Goal: Information Seeking & Learning: Find specific fact

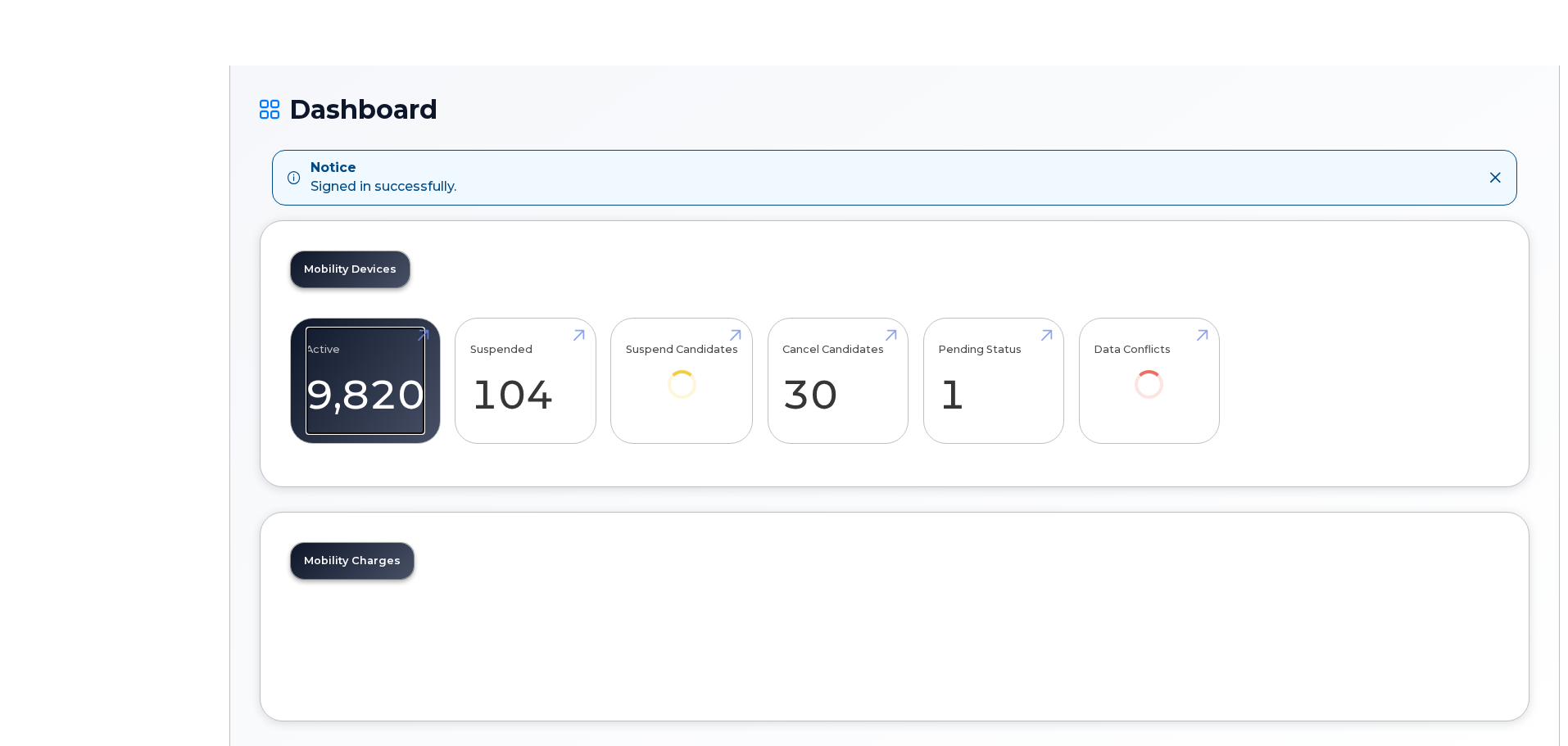
click at [379, 380] on link "Active 9,820 67%" at bounding box center [365, 381] width 120 height 108
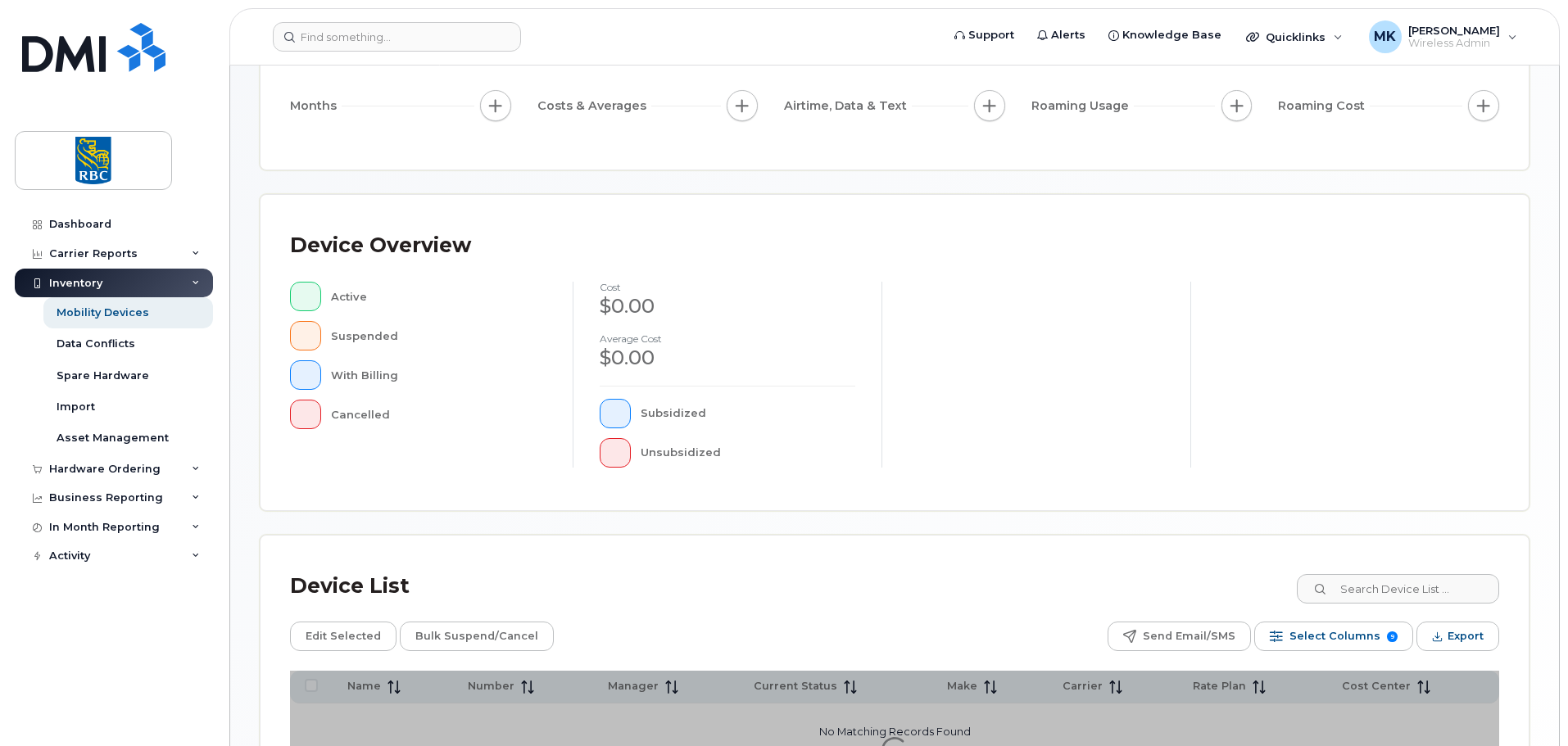
scroll to position [380, 0]
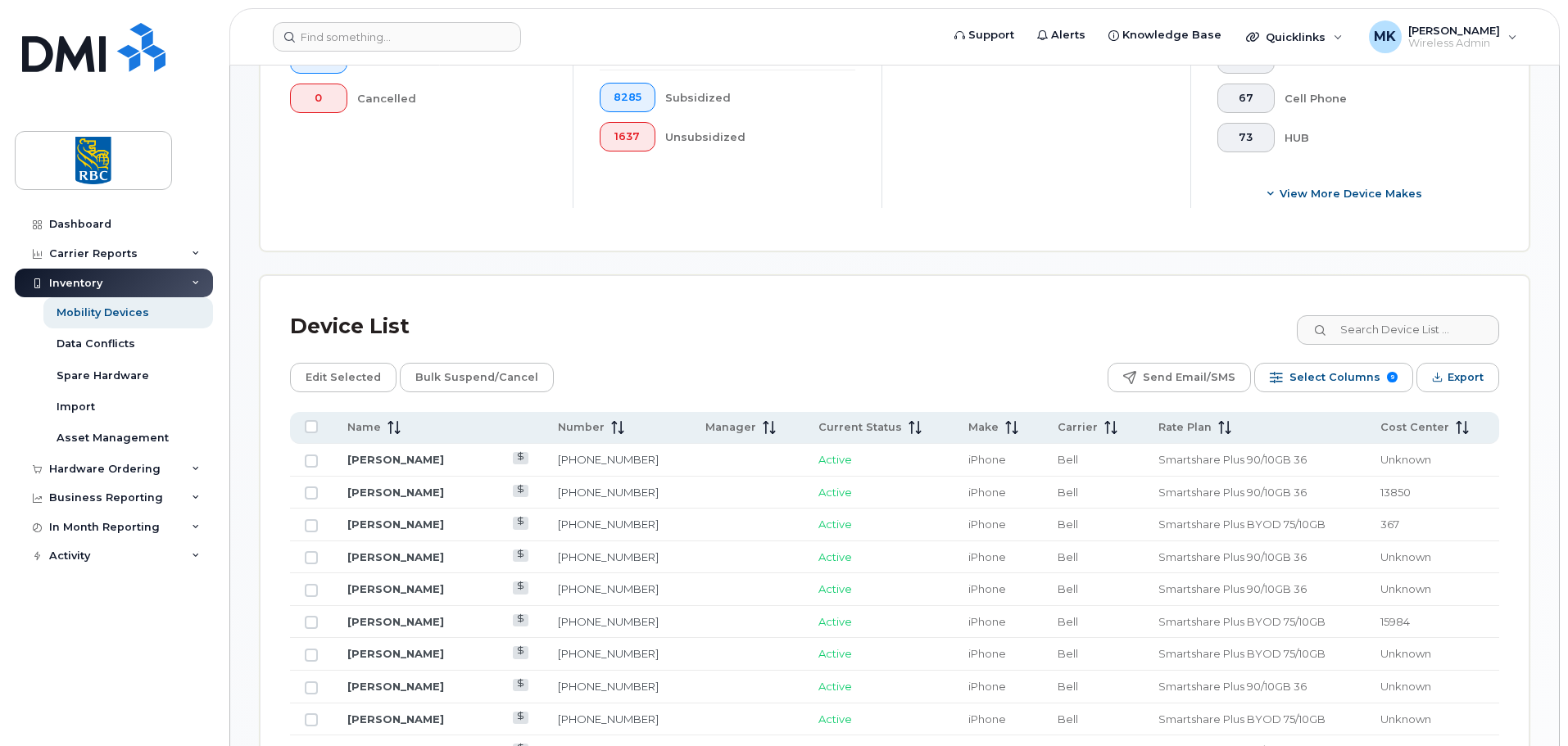
scroll to position [544, 0]
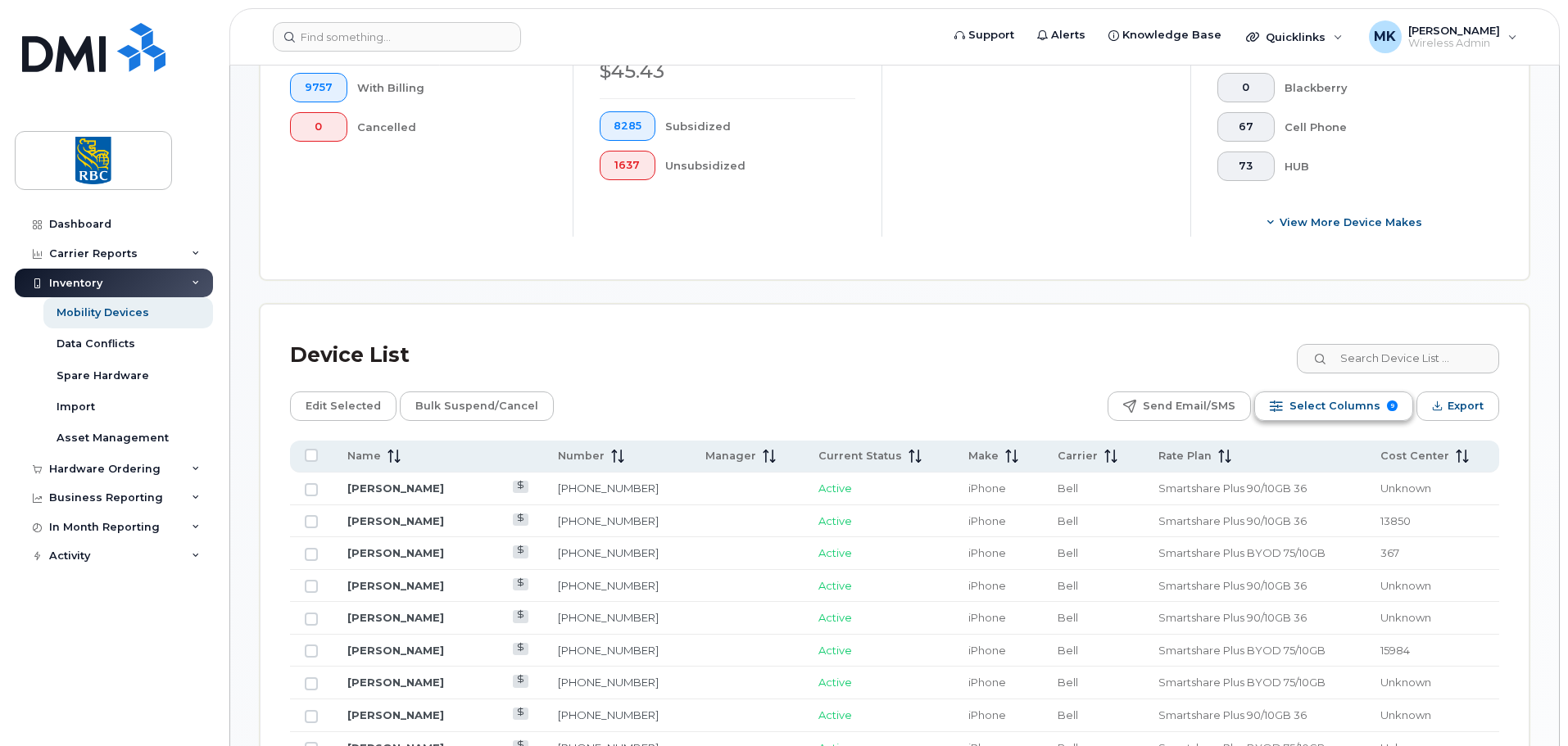
click at [1314, 397] on span "Select Columns" at bounding box center [1335, 406] width 91 height 24
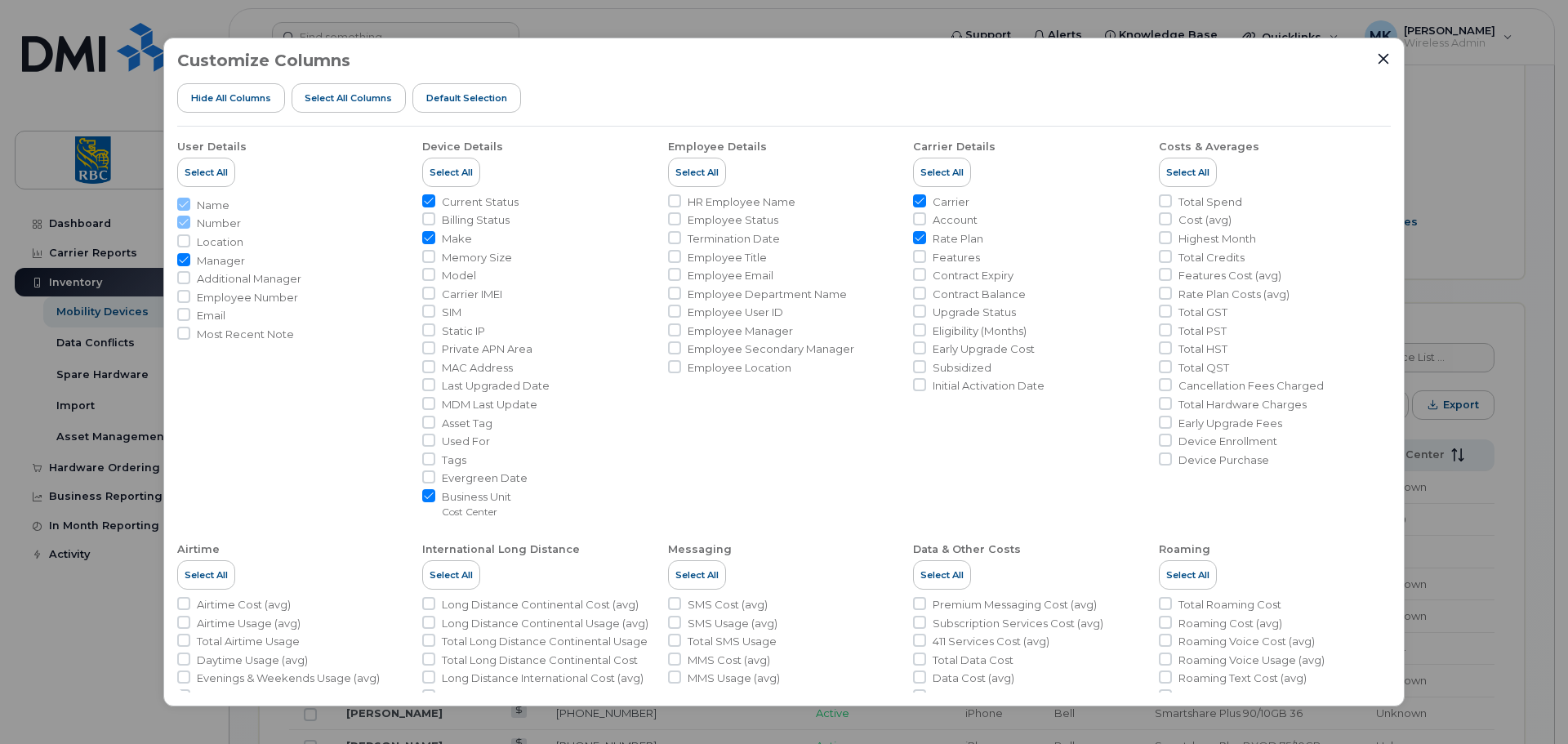
drag, startPoint x: 434, startPoint y: 272, endPoint x: 674, endPoint y: 495, distance: 327.6
click at [433, 273] on input "Model" at bounding box center [428, 274] width 13 height 13
checkbox input "true"
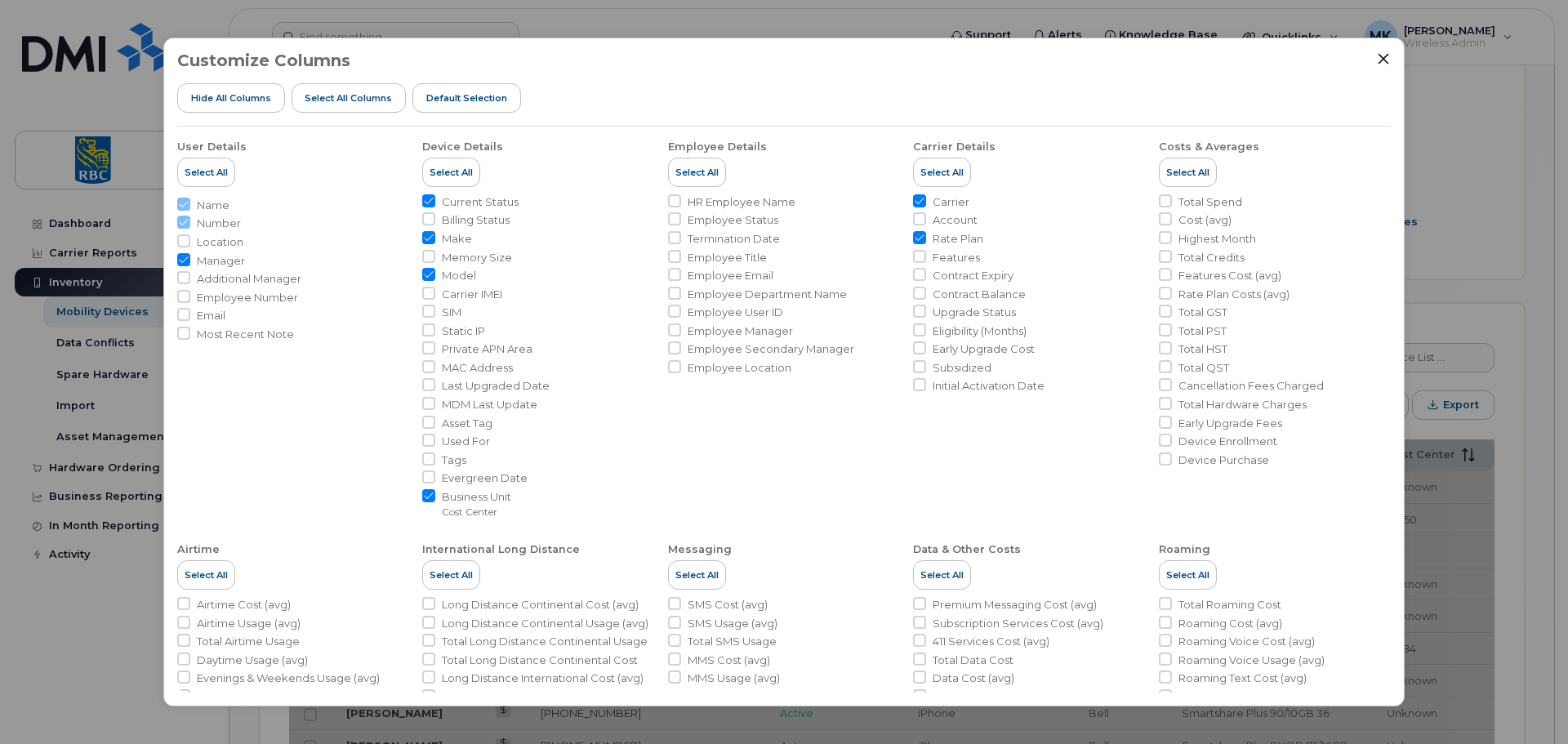
click at [1378, 64] on icon "Close" at bounding box center [1383, 58] width 13 height 13
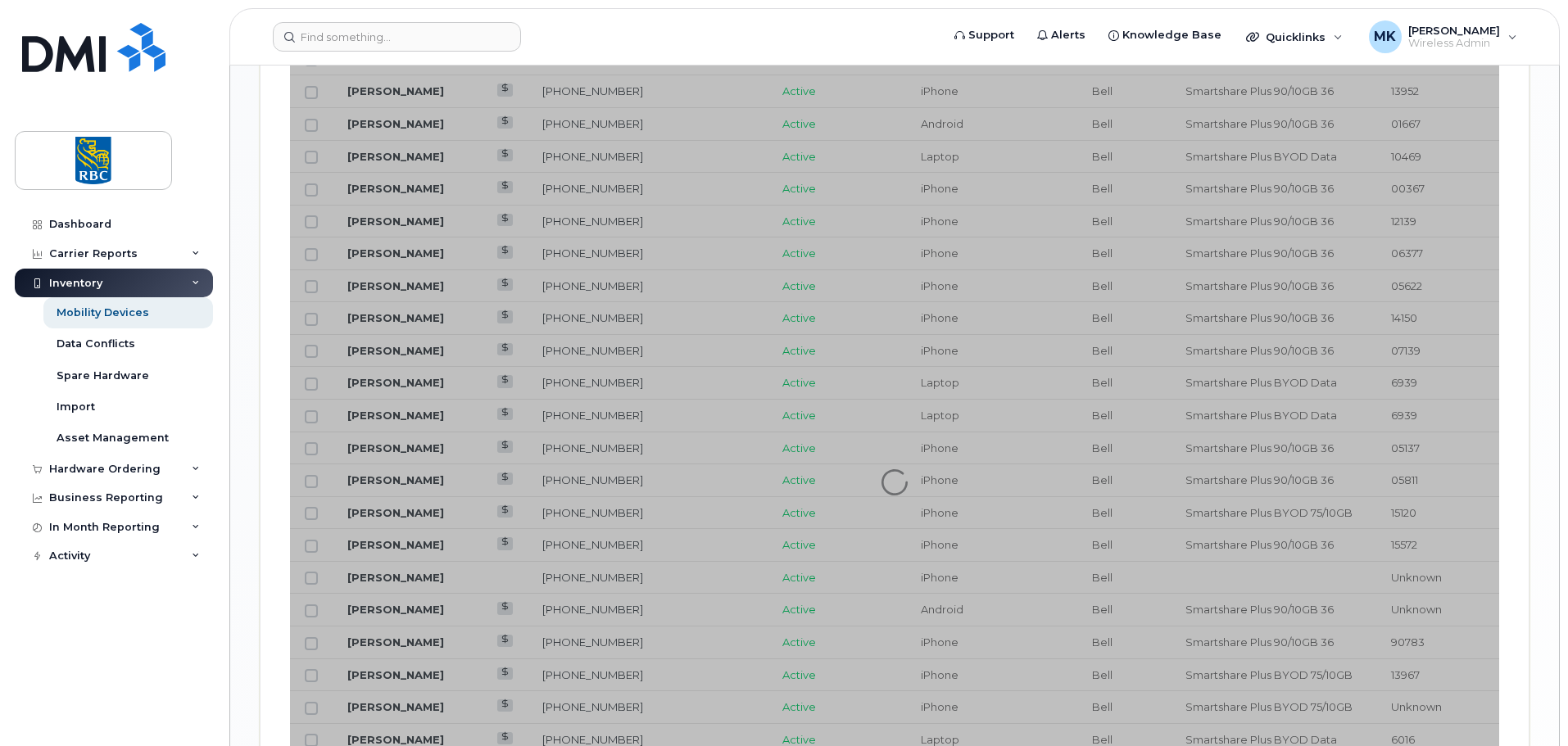
scroll to position [1773, 0]
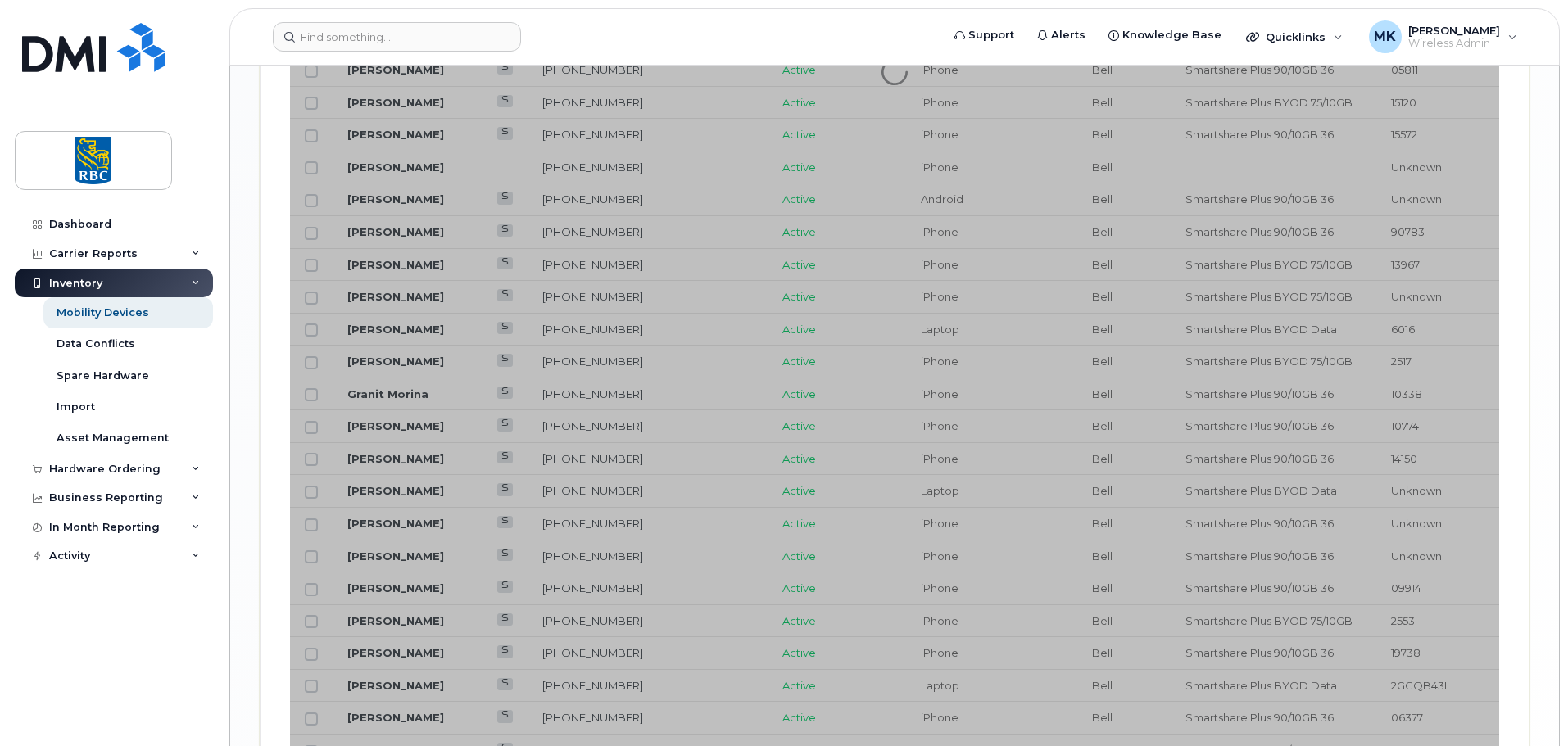
click at [1070, 579] on div at bounding box center [895, 73] width 1209 height 1721
click at [1520, 479] on div "Device List Edit Selected Bulk Suspend/Cancel Send Email/SMS Select Columns 10 …" at bounding box center [895, 3] width 1268 height 1856
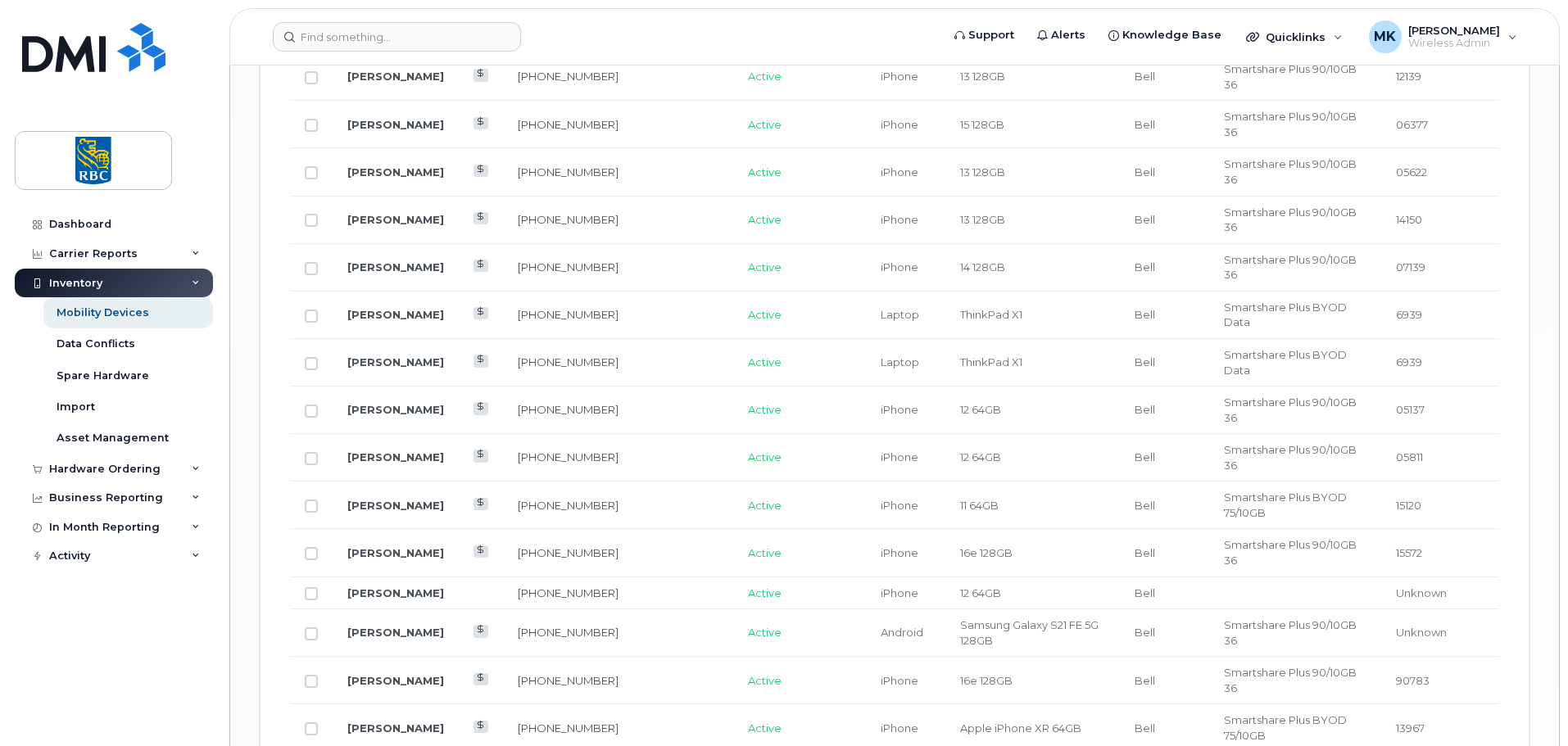
scroll to position [1877, 0]
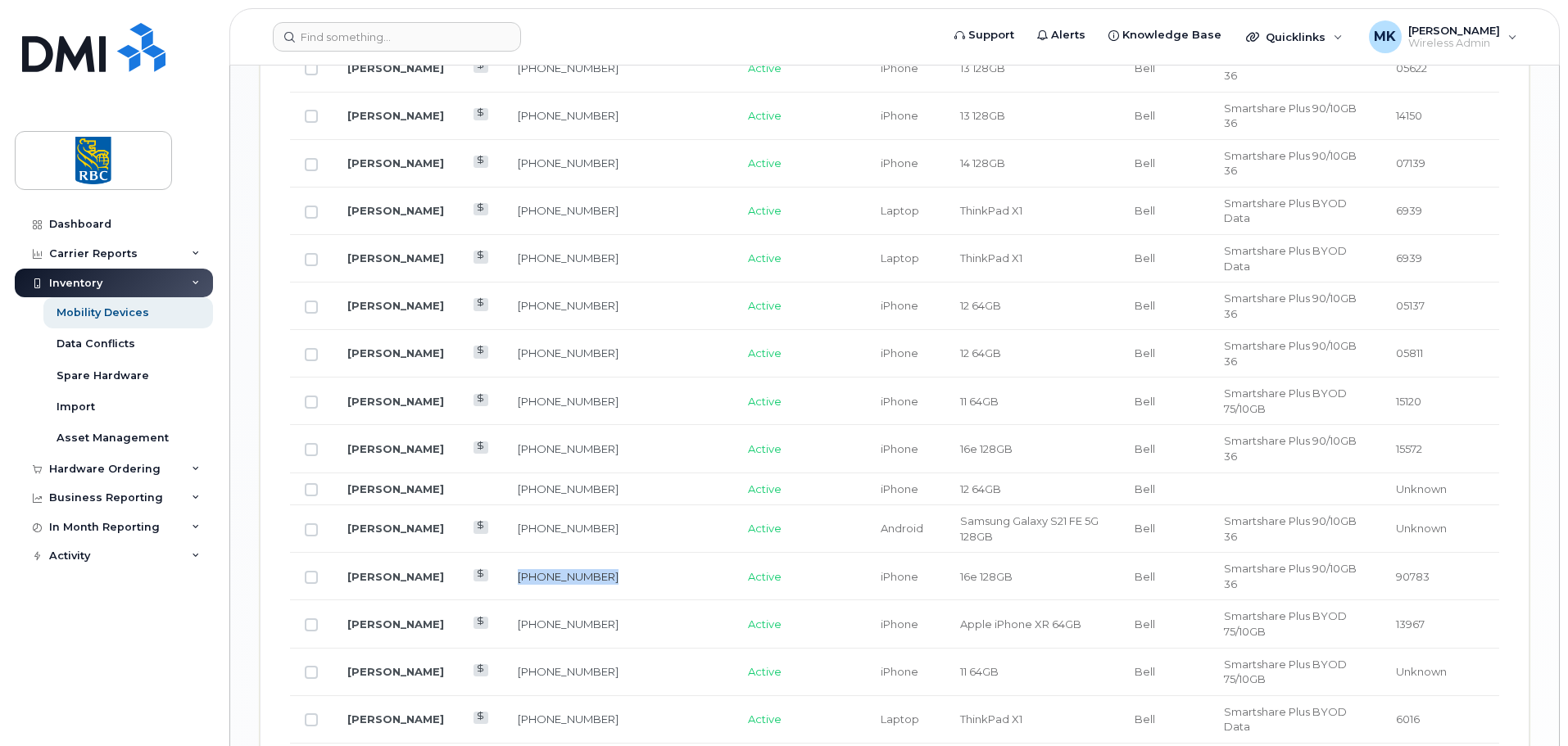
copy tr "204-583-1825"
drag, startPoint x: 585, startPoint y: 246, endPoint x: 509, endPoint y: 251, distance: 76.2
click at [509, 553] on tr "Roland Leung 204-583-1825 Active iPhone 16e 128GB Bell Smartshare Plus 90/10GB …" at bounding box center [895, 577] width 1209 height 47
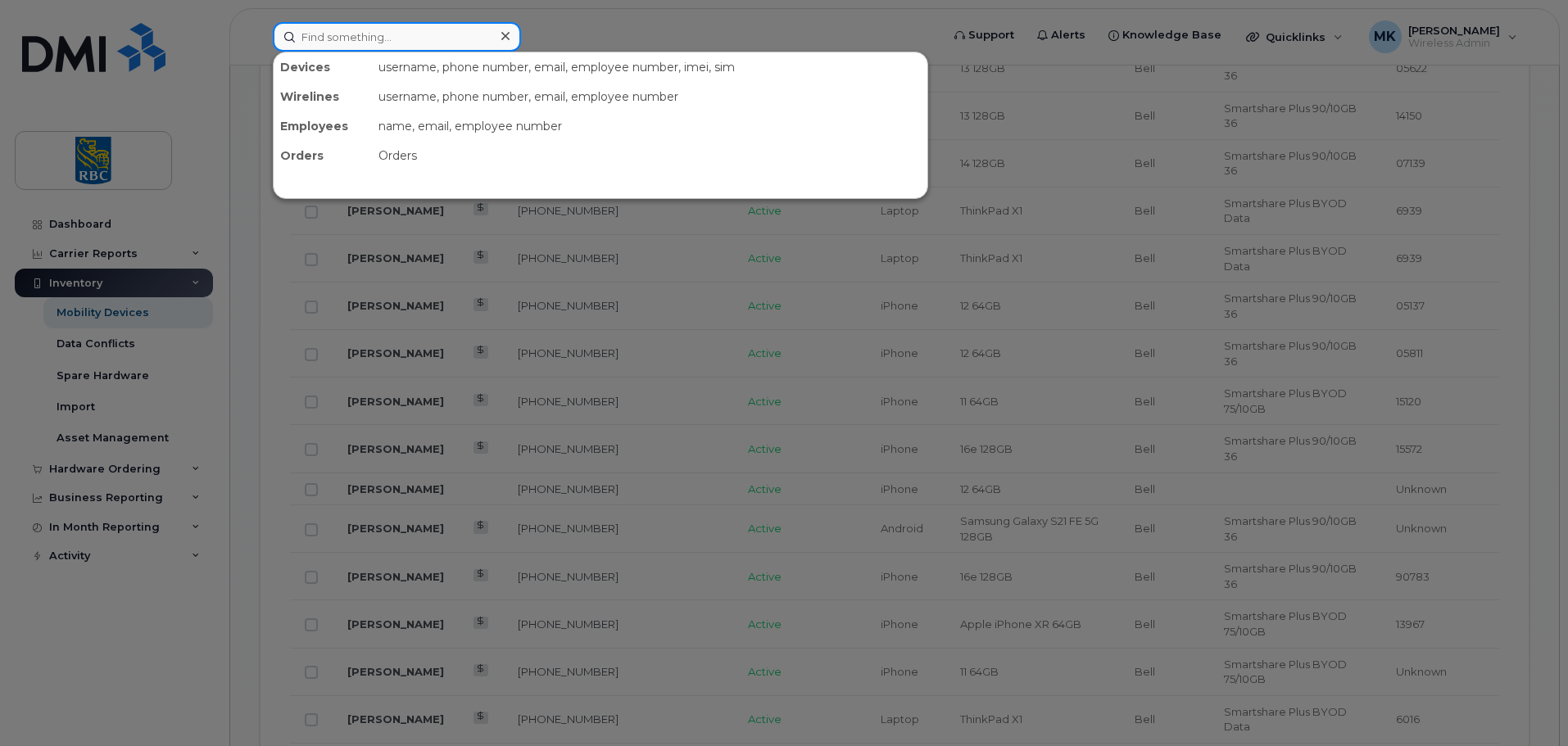
click at [370, 35] on input at bounding box center [397, 37] width 248 height 30
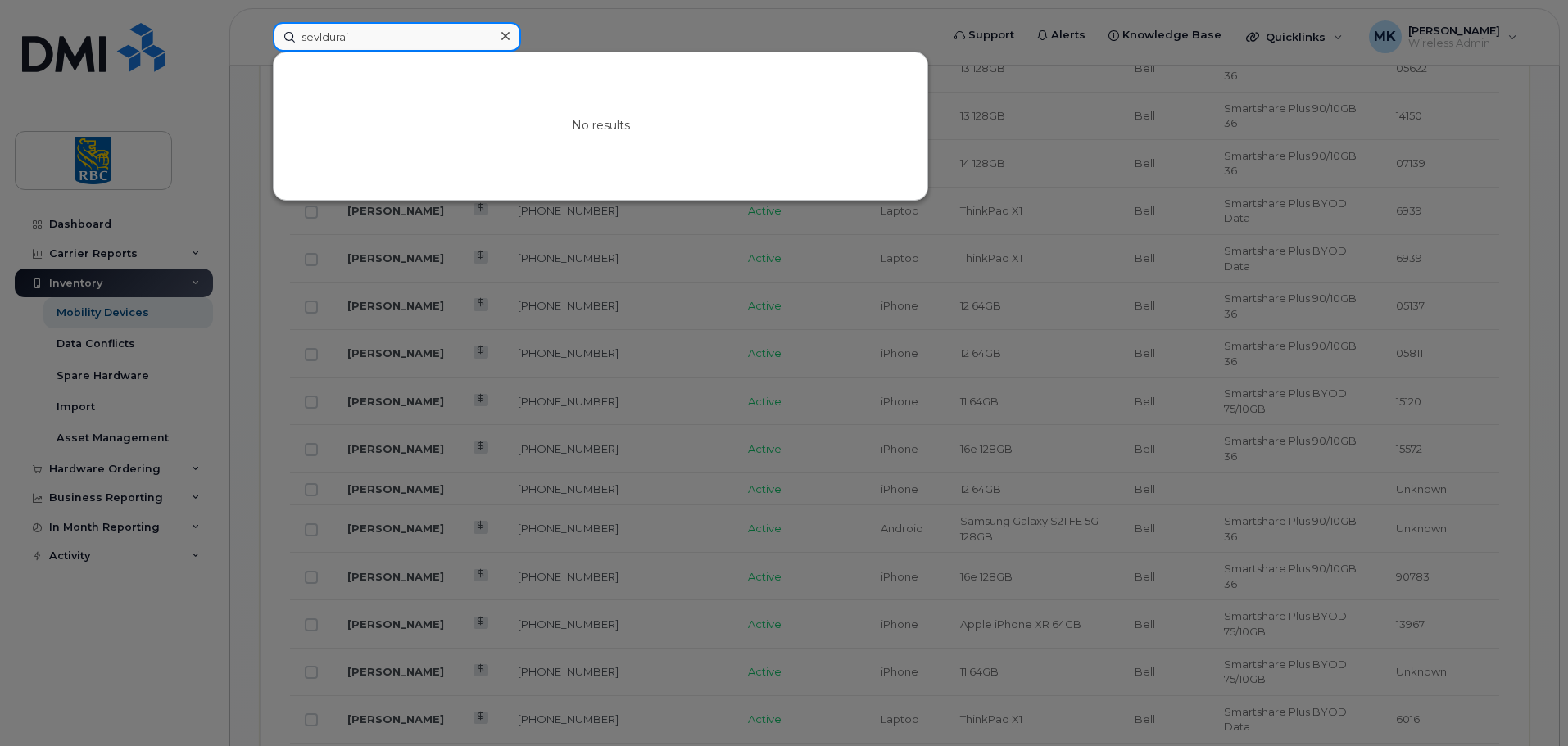
click at [321, 38] on input "sevldurai" at bounding box center [397, 37] width 248 height 30
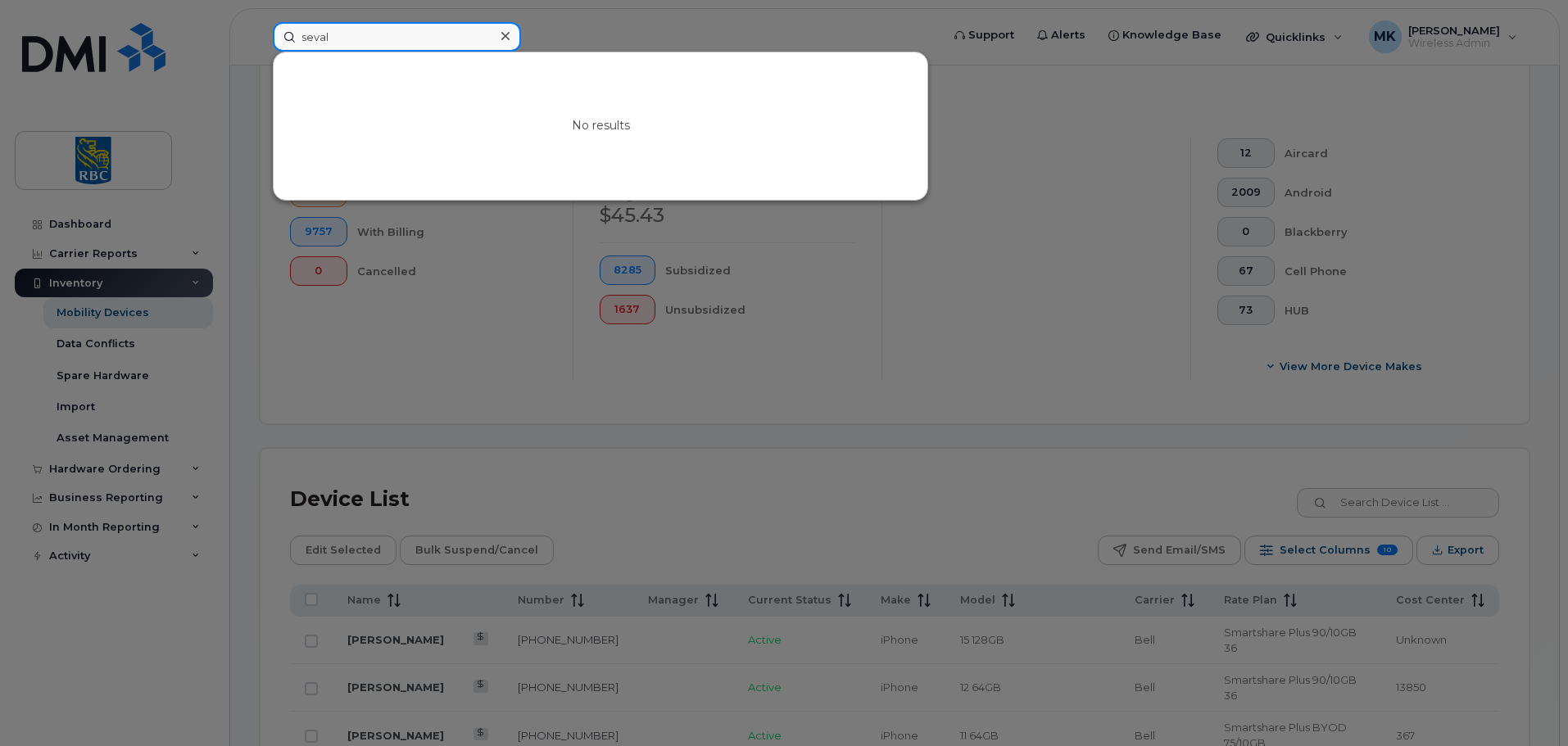
scroll to position [238, 0]
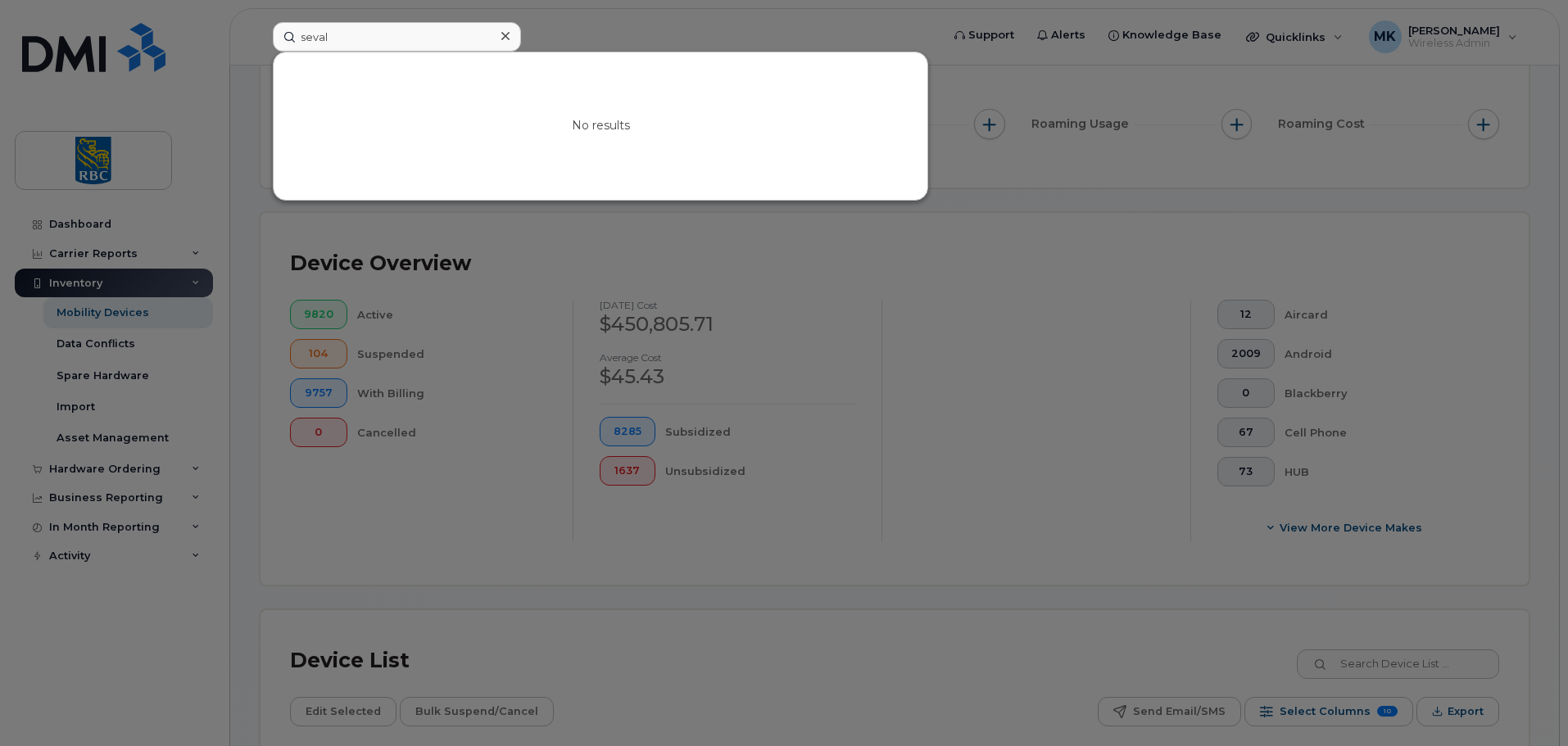
click at [677, 13] on div at bounding box center [784, 373] width 1568 height 746
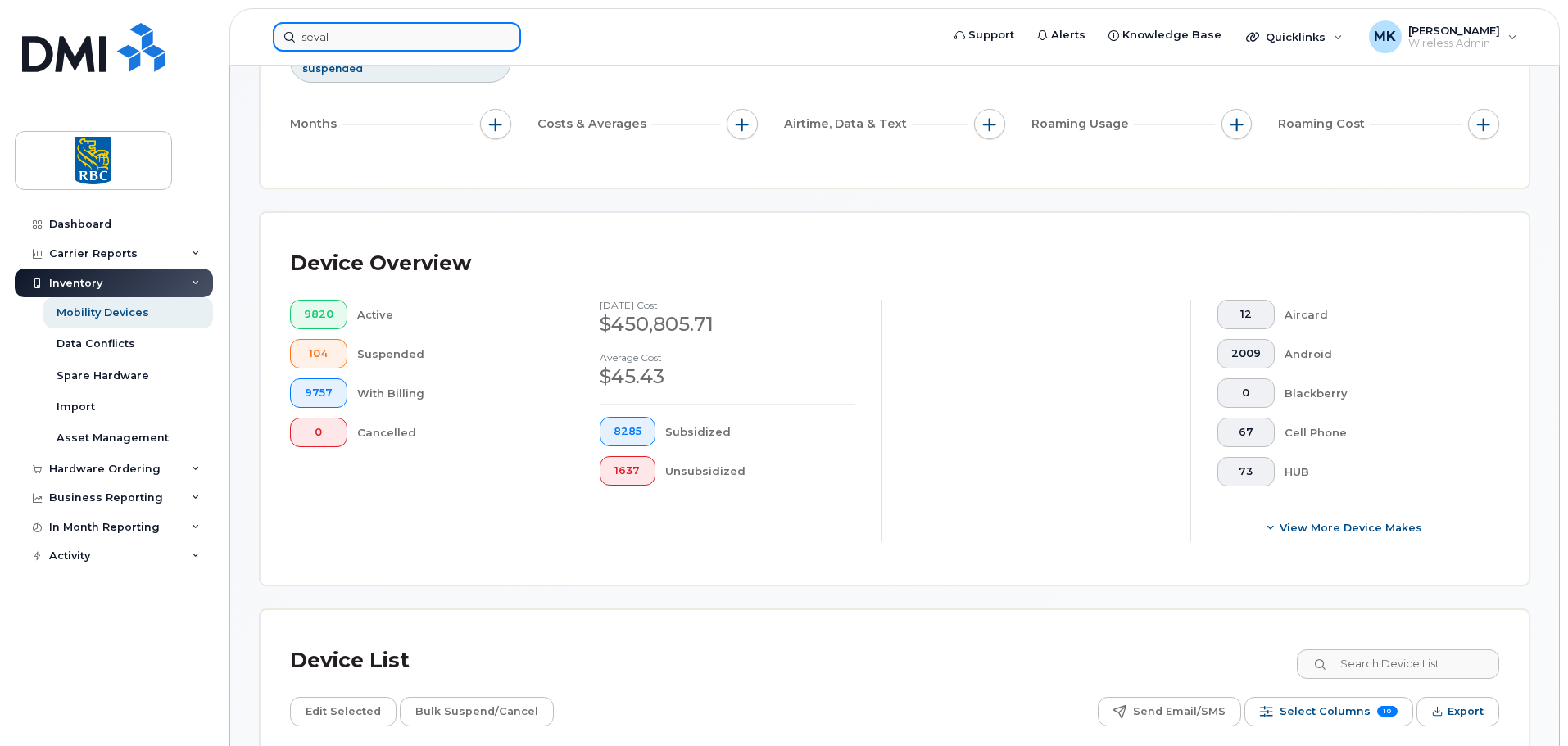
drag, startPoint x: 457, startPoint y: 33, endPoint x: 446, endPoint y: 35, distance: 11.2
click at [458, 33] on input "seval" at bounding box center [397, 37] width 248 height 30
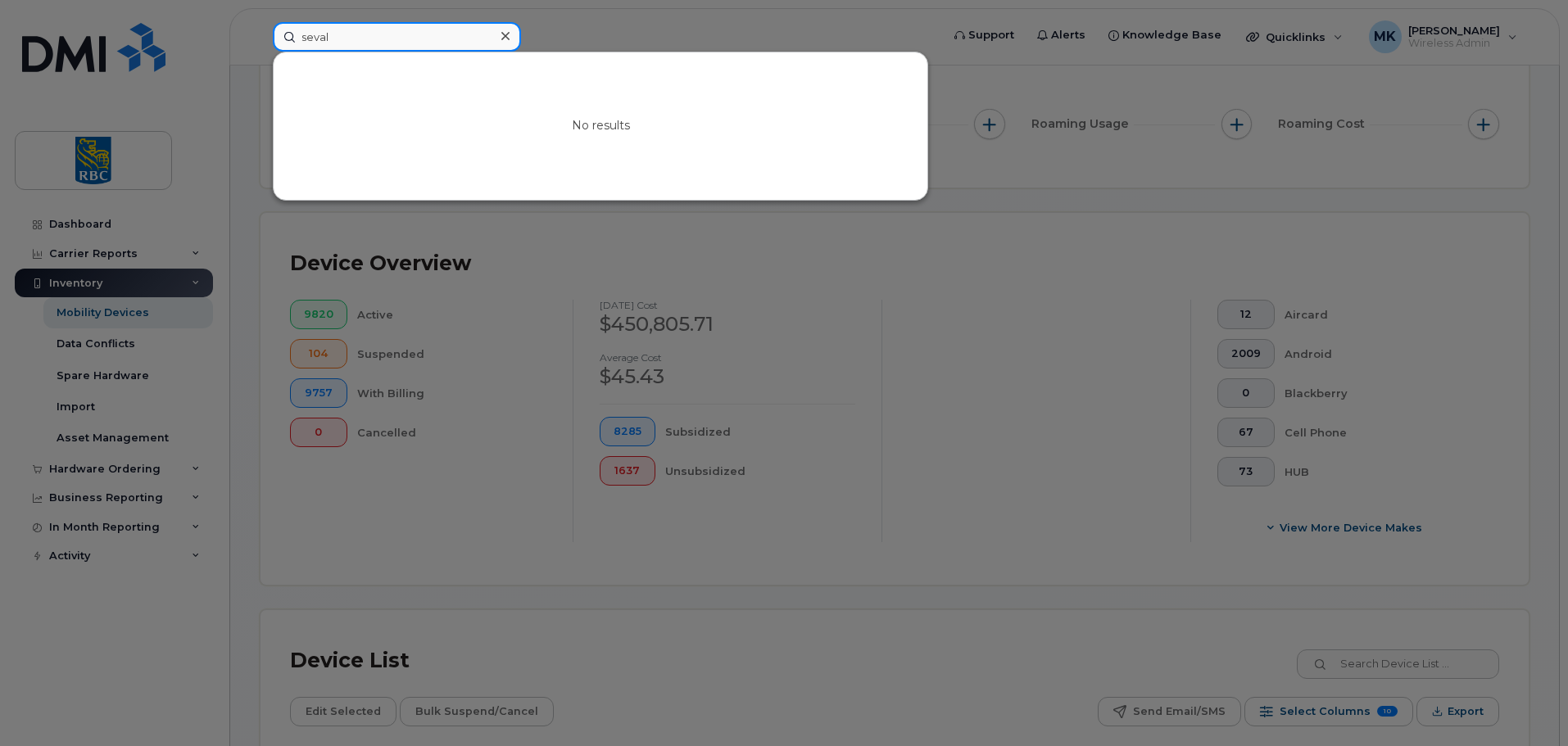
drag, startPoint x: 446, startPoint y: 35, endPoint x: 254, endPoint y: 24, distance: 192.3
click at [259, 24] on div "seval No results" at bounding box center [601, 37] width 683 height 30
paste input "4372321392"
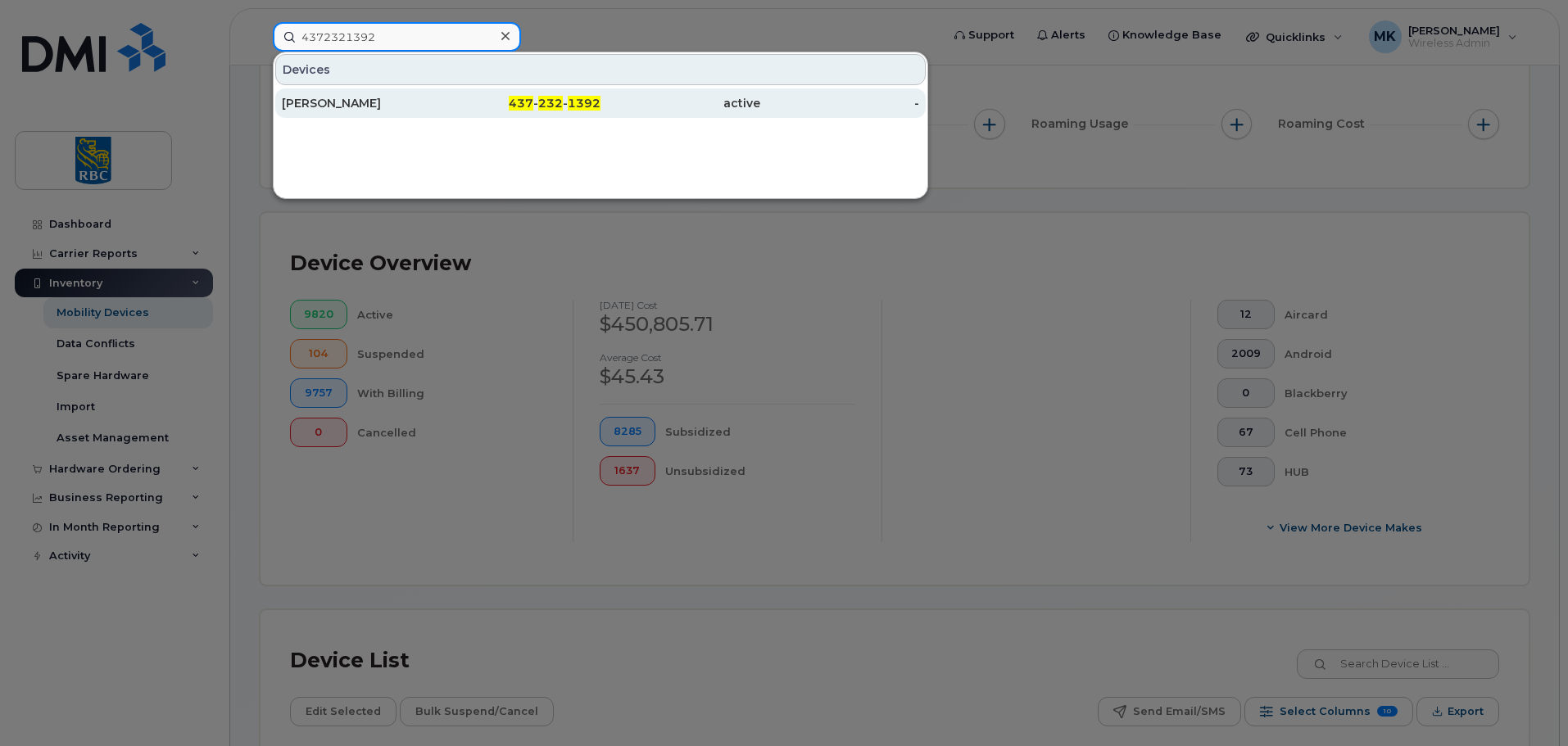
type input "4372321392"
click at [441, 100] on link "Mark Koa 437 - 232 - 1392 active -" at bounding box center [600, 103] width 651 height 30
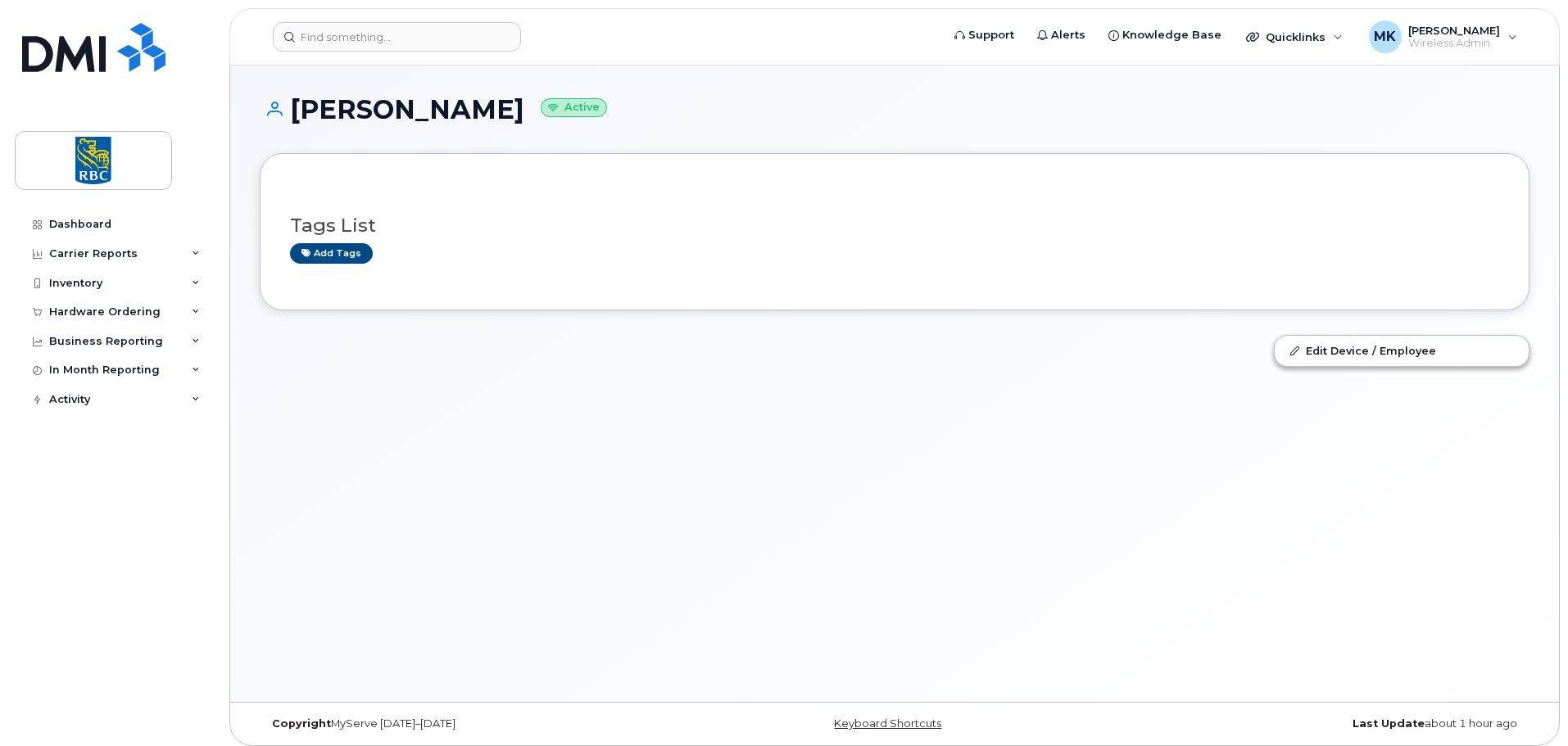
click at [1548, 254] on div "[PERSON_NAME] Active Tags List Add tags Edit Device / Employee" at bounding box center [895, 383] width 1329 height 637
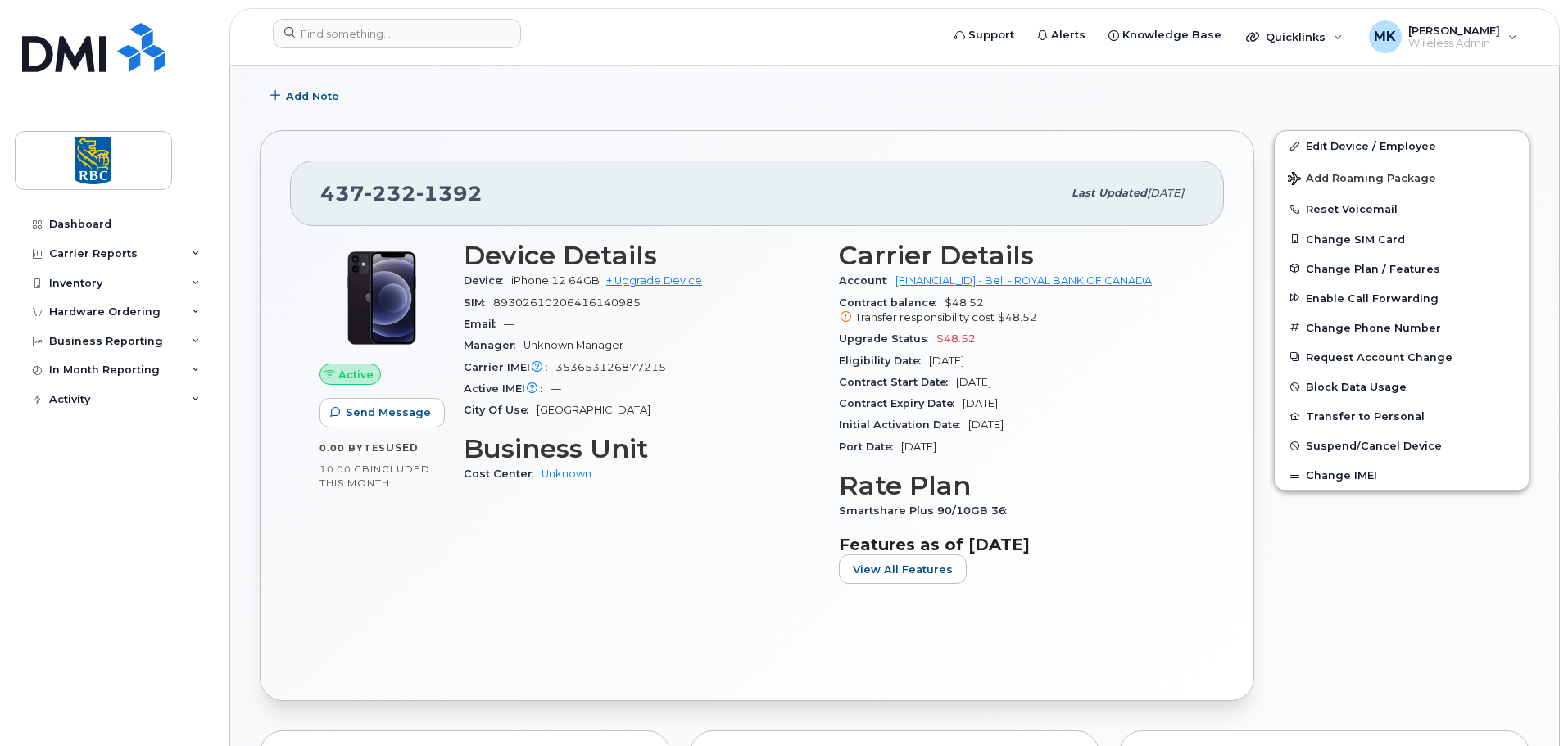
scroll to position [328, 0]
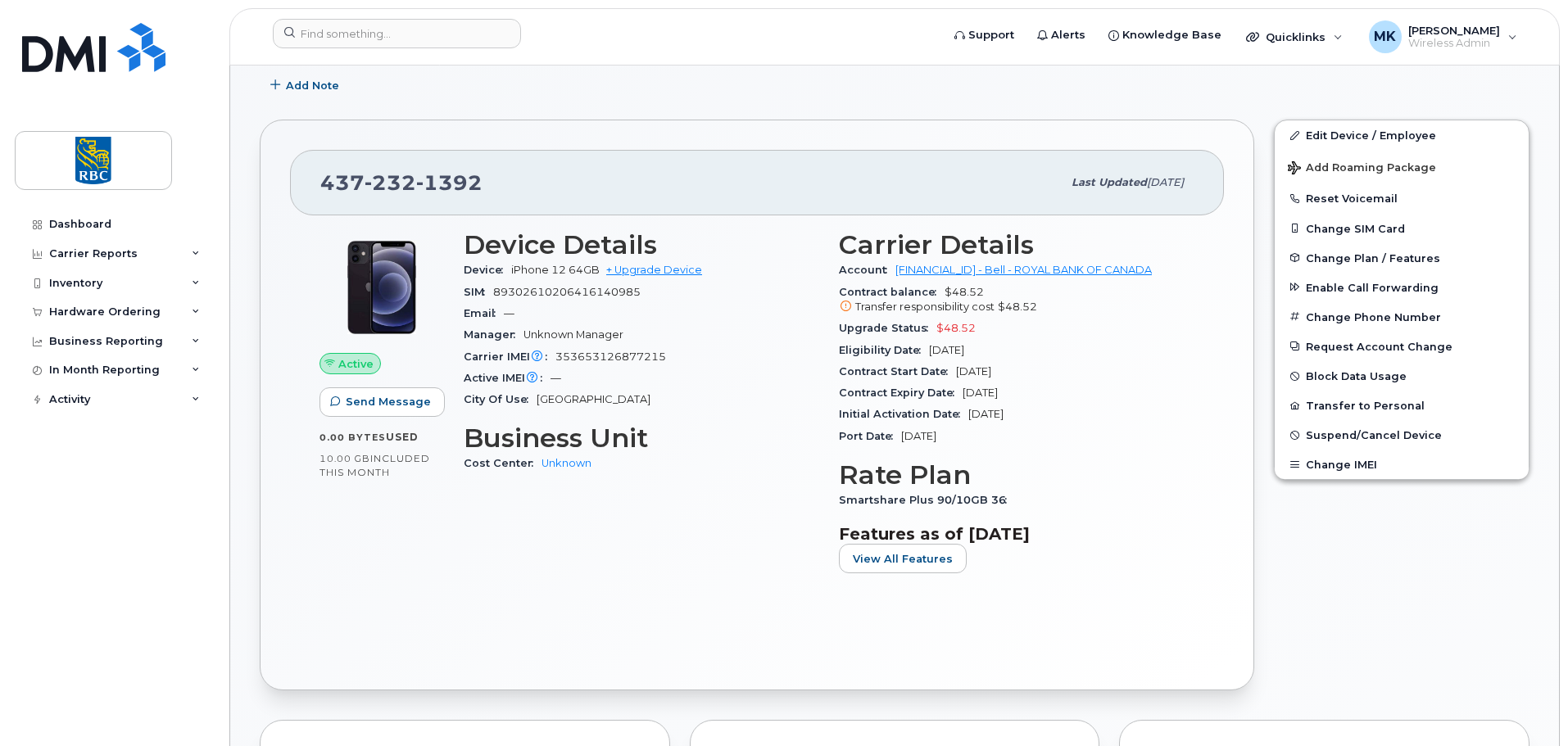
click at [1506, 594] on div "Edit Device / Employee Add Roaming Package Reset Voicemail Change SIM Card Chan…" at bounding box center [1401, 405] width 275 height 591
drag, startPoint x: 528, startPoint y: 181, endPoint x: 323, endPoint y: 172, distance: 205.2
click at [323, 172] on div "[PHONE_NUMBER]" at bounding box center [691, 182] width 742 height 34
copy span "[PHONE_NUMBER]"
